Goal: Task Accomplishment & Management: Manage account settings

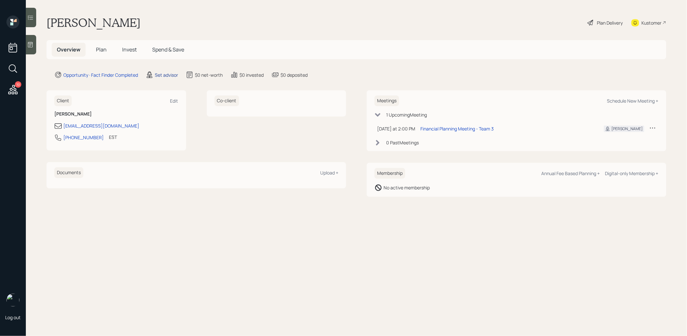
click at [161, 75] on div "Set advisor" at bounding box center [166, 74] width 23 height 7
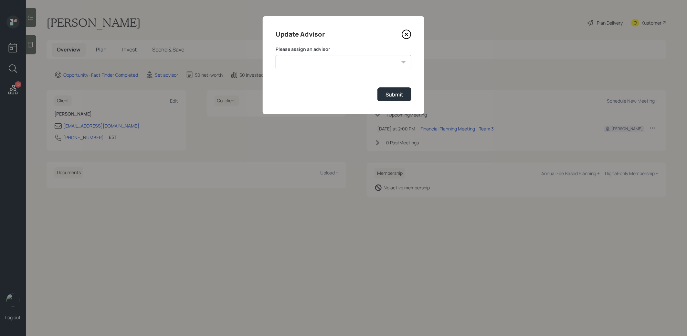
click at [312, 62] on select "[PERSON_NAME] [PERSON_NAME] End [PERSON_NAME] [PERSON_NAME] [PERSON_NAME] [PERS…" at bounding box center [344, 62] width 136 height 14
select select "8b79112e-3cfb-44f9-89e7-15267fe946c1"
click at [276, 55] on select "[PERSON_NAME] [PERSON_NAME] End [PERSON_NAME] [PERSON_NAME] [PERSON_NAME] [PERS…" at bounding box center [344, 62] width 136 height 14
click at [386, 96] on div "Submit" at bounding box center [395, 94] width 18 height 7
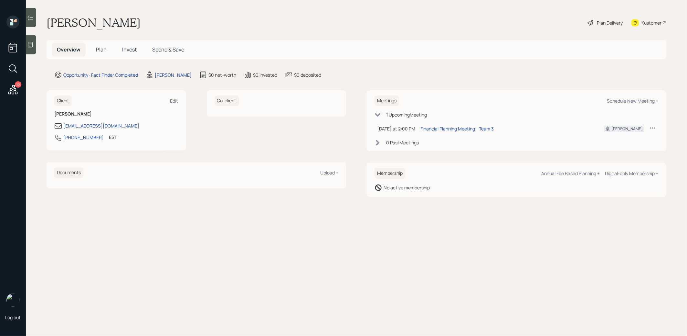
click at [32, 44] on icon at bounding box center [30, 44] width 6 height 6
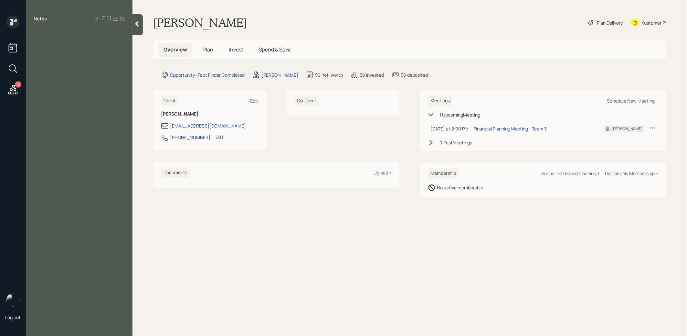
click at [140, 27] on div at bounding box center [138, 24] width 10 height 21
